Goal: Task Accomplishment & Management: Manage account settings

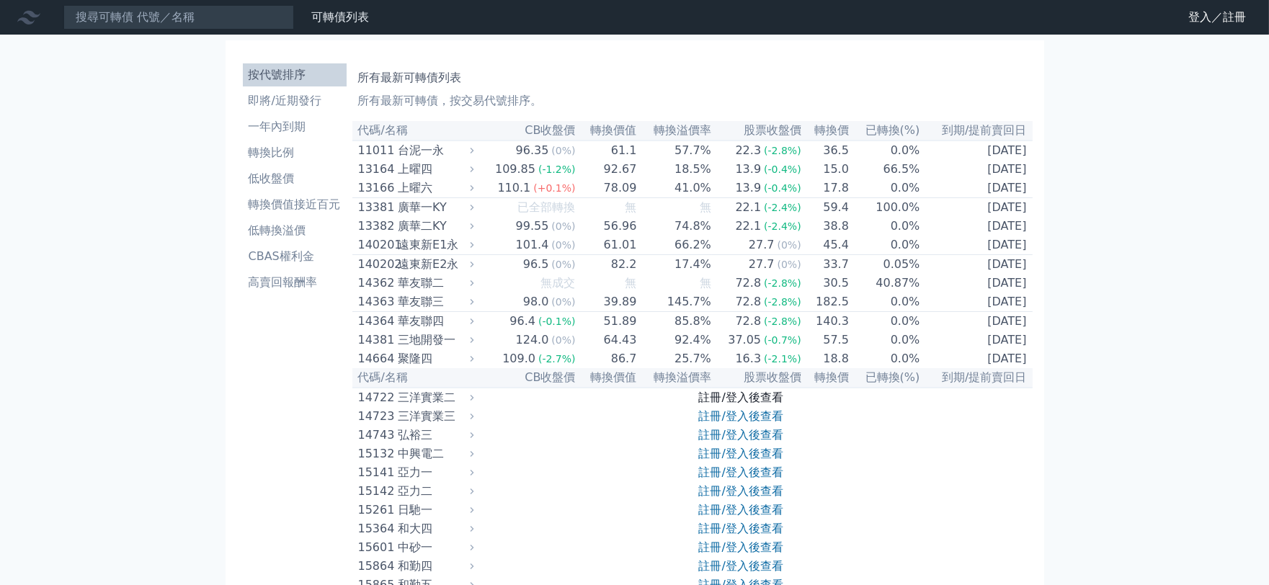
click at [762, 404] on link "註冊/登入後查看" at bounding box center [741, 398] width 84 height 14
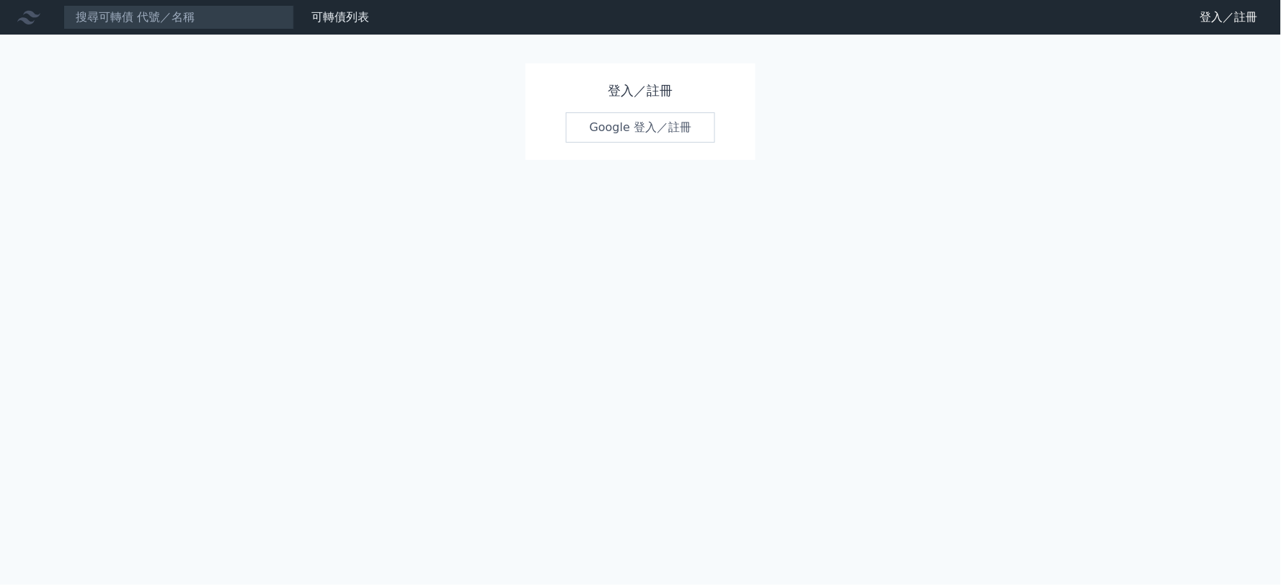
click at [628, 131] on link "Google 登入／註冊" at bounding box center [641, 127] width 150 height 30
